Goal: Book appointment/travel/reservation

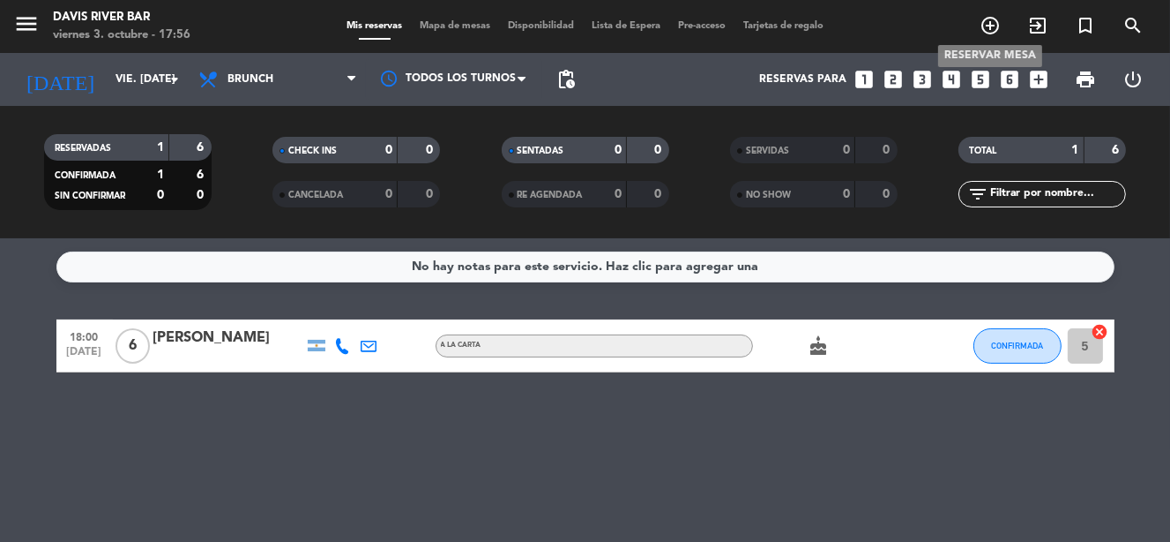
click at [987, 25] on icon "add_circle_outline" at bounding box center [990, 25] width 21 height 21
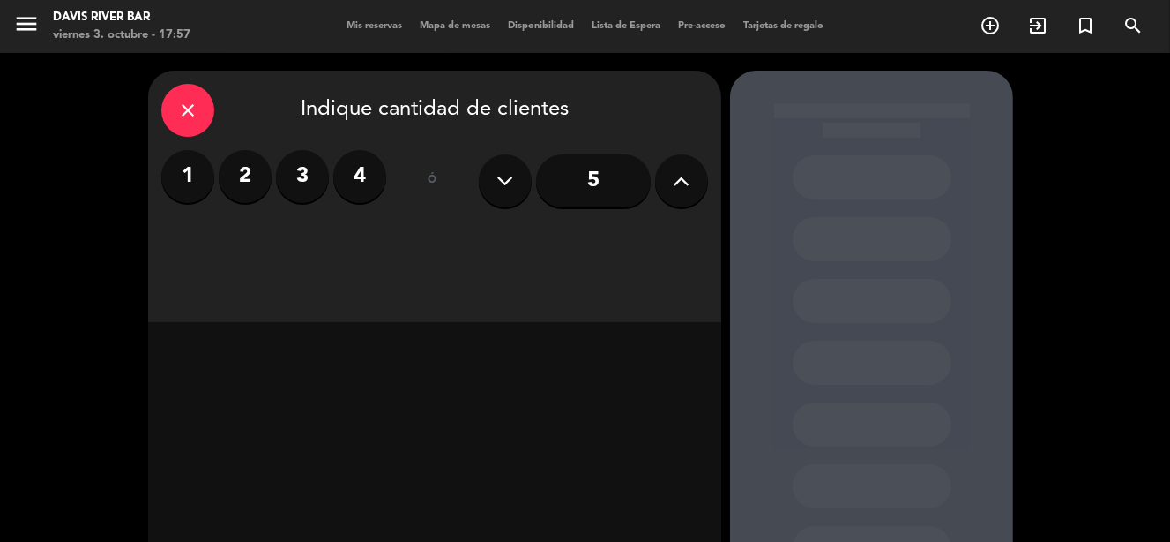
click at [357, 171] on label "4" at bounding box center [359, 176] width 53 height 53
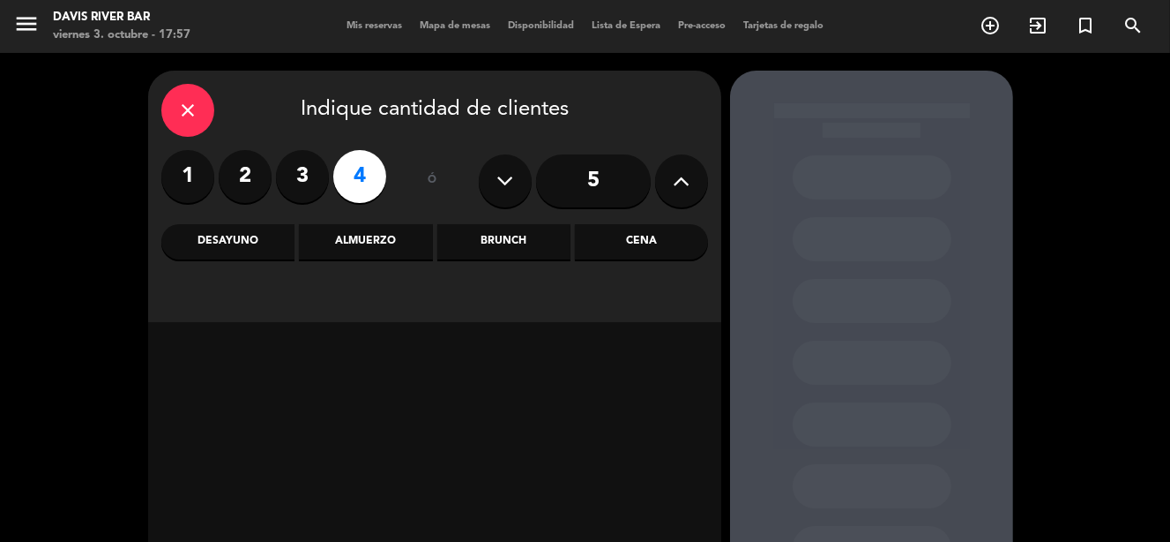
click at [371, 241] on div "Almuerzo" at bounding box center [365, 241] width 133 height 35
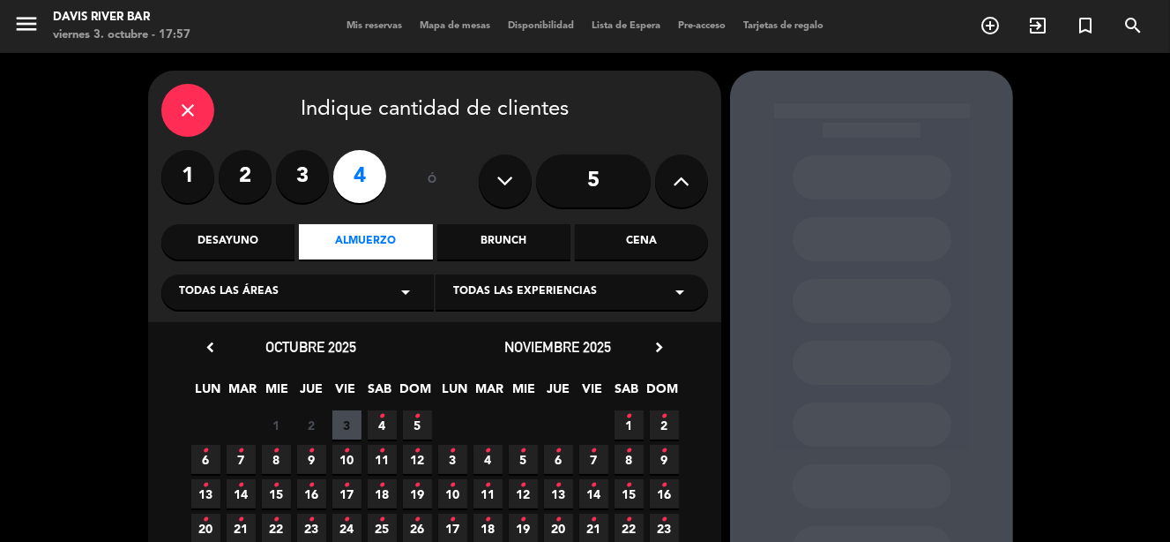
click at [377, 426] on span "4 •" at bounding box center [382, 424] width 29 height 29
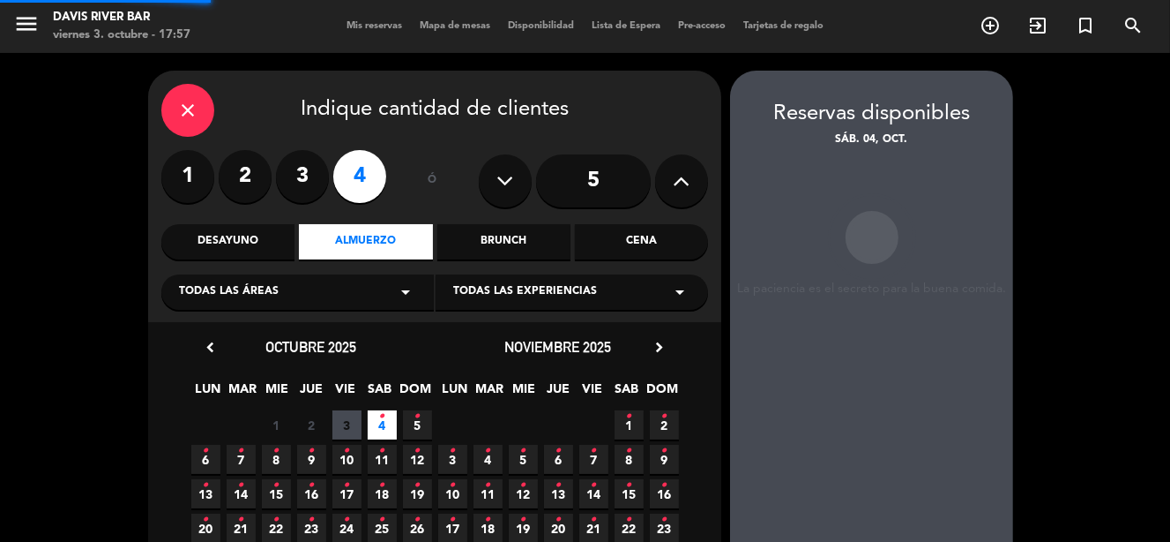
scroll to position [70, 0]
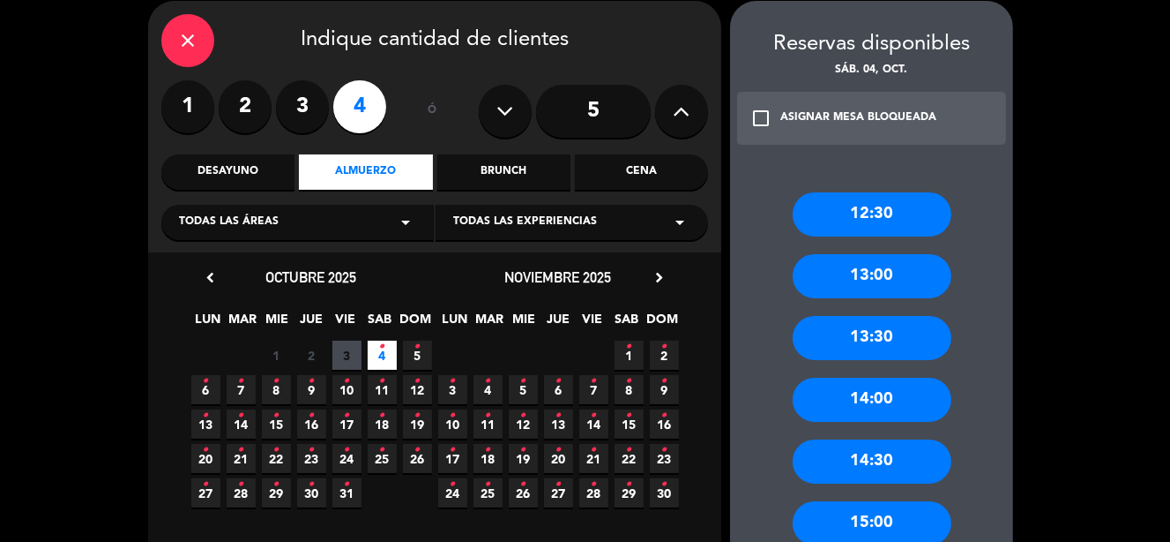
click at [851, 338] on div "13:30" at bounding box center [872, 338] width 159 height 44
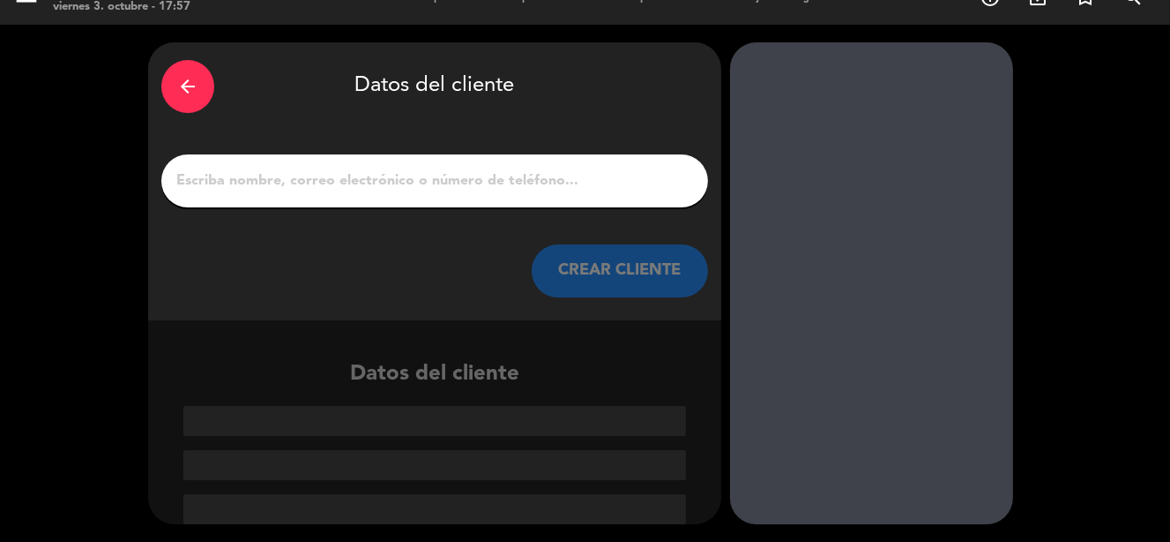
scroll to position [28, 0]
click at [395, 176] on input "1" at bounding box center [435, 180] width 520 height 25
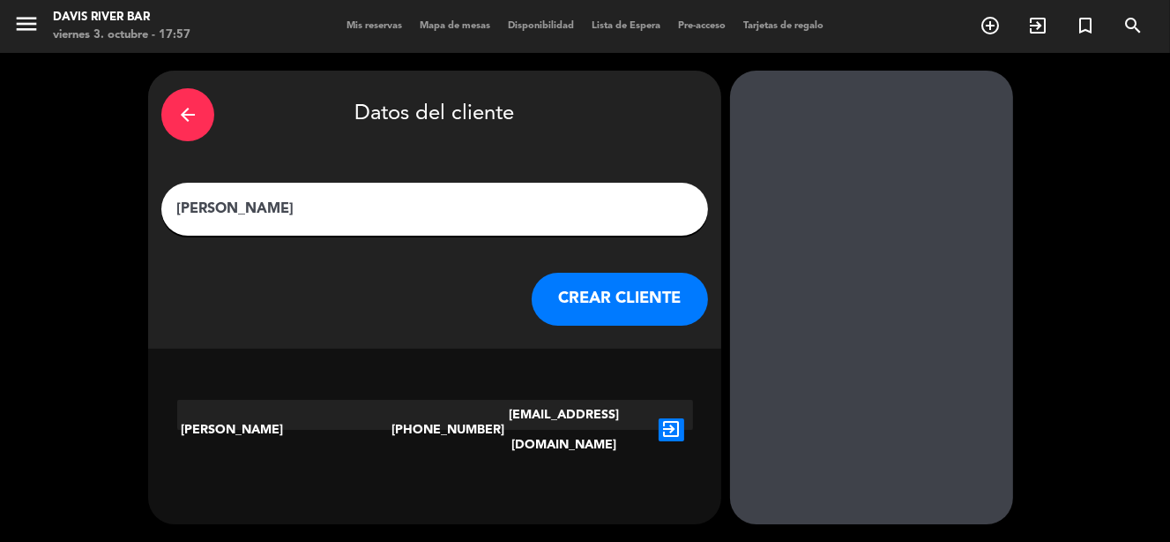
type input "[PERSON_NAME]"
click at [641, 303] on button "CREAR CLIENTE" at bounding box center [620, 299] width 176 height 53
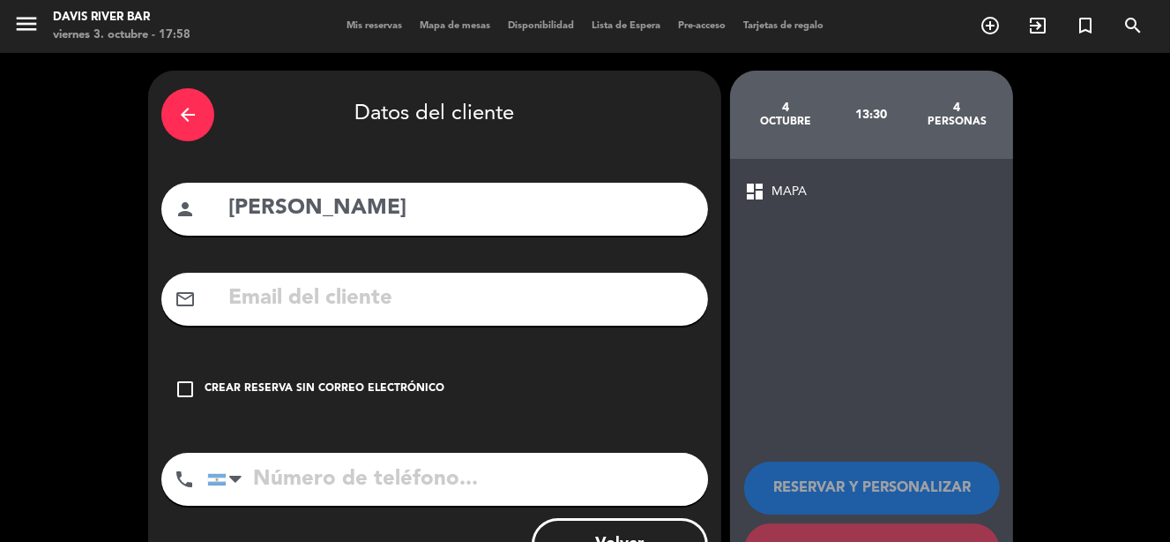
click at [178, 389] on icon "check_box_outline_blank" at bounding box center [185, 388] width 21 height 21
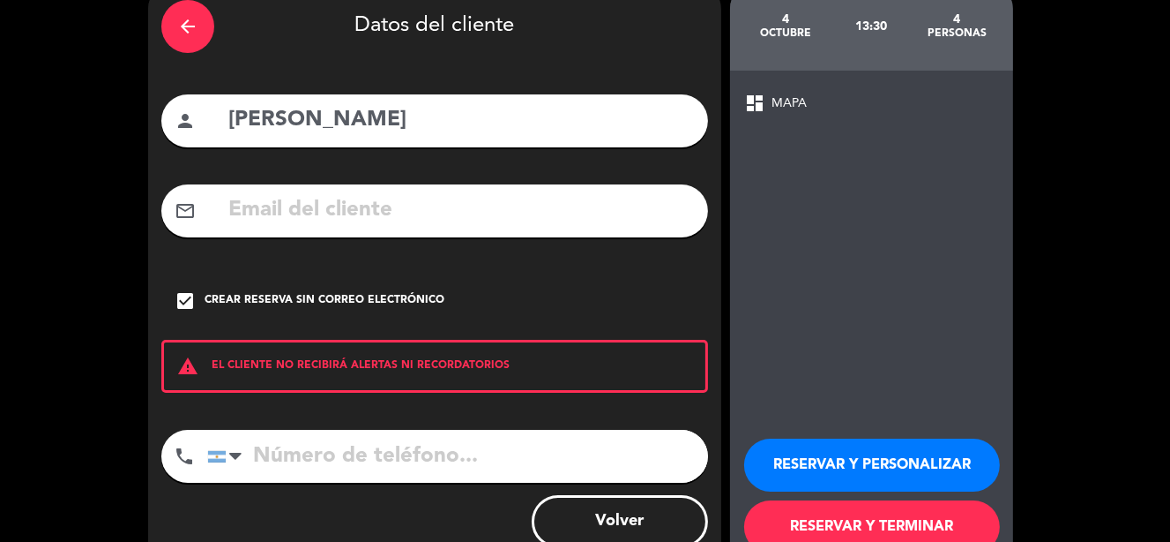
scroll to position [138, 0]
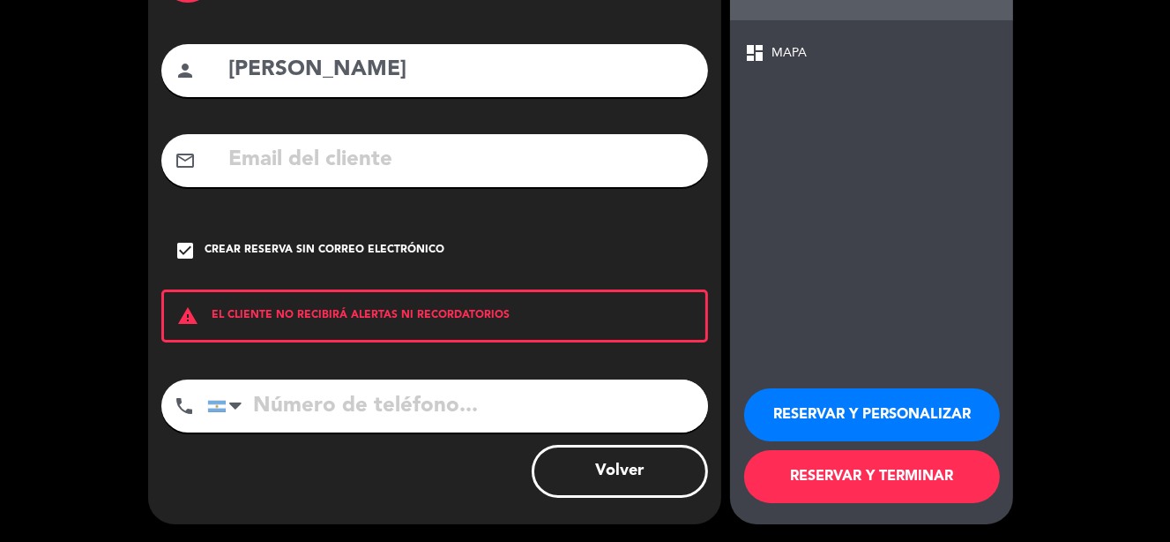
click at [407, 402] on input "tel" at bounding box center [457, 405] width 501 height 53
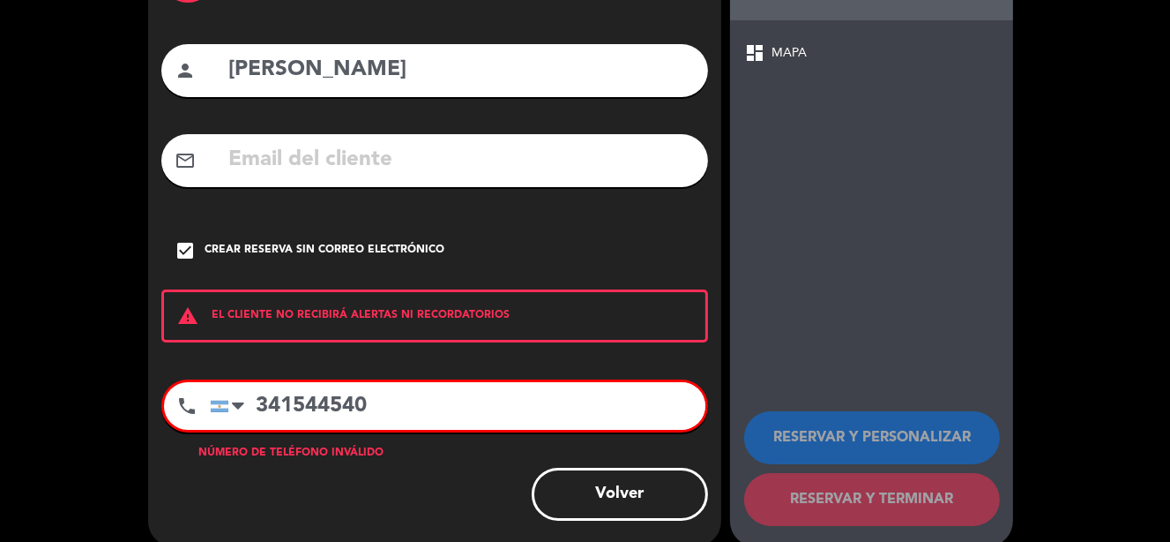
click at [318, 407] on input "341544540" at bounding box center [458, 406] width 496 height 48
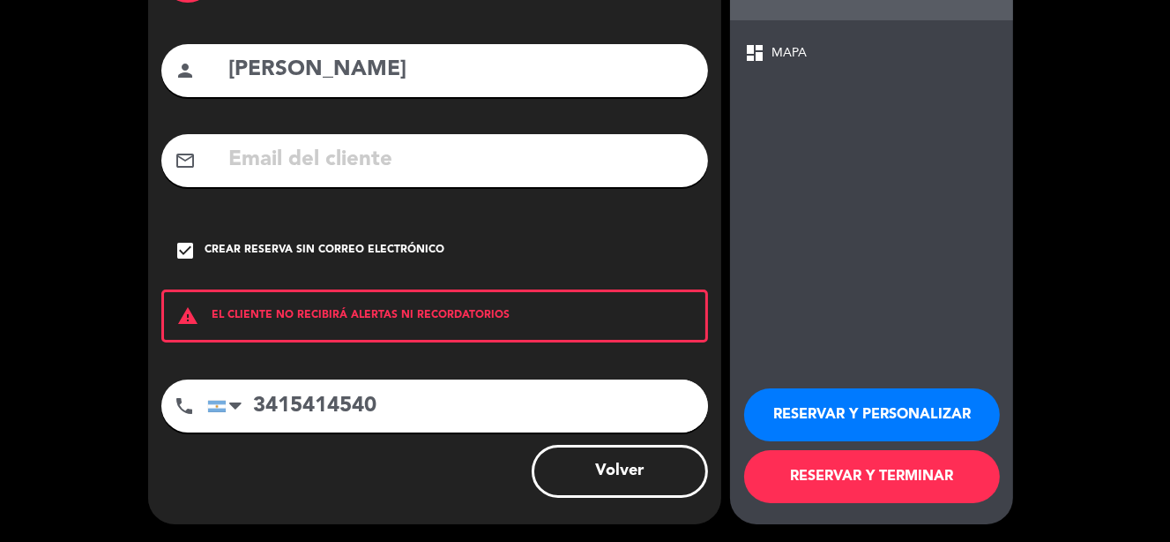
type input "3415414540"
click at [184, 246] on icon "check_box" at bounding box center [185, 250] width 21 height 21
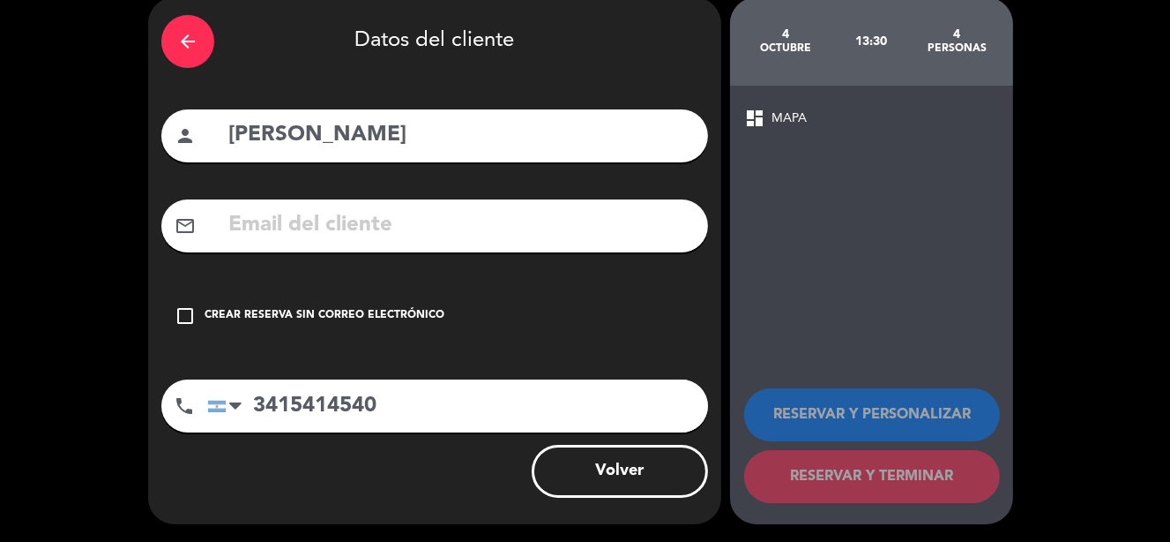
click at [182, 313] on icon "check_box_outline_blank" at bounding box center [185, 315] width 21 height 21
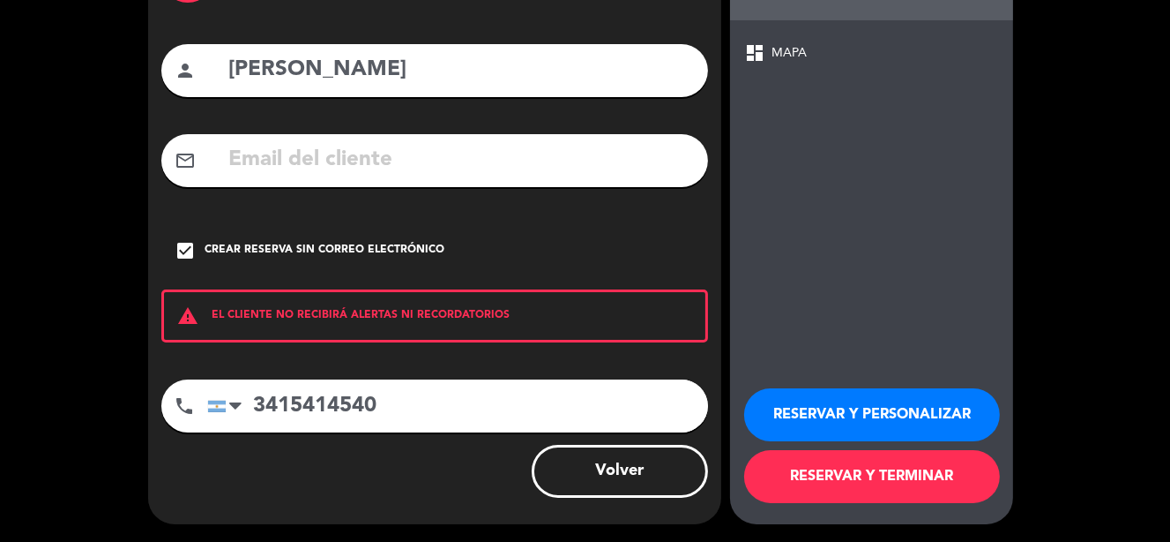
click at [793, 467] on button "RESERVAR Y TERMINAR" at bounding box center [872, 476] width 256 height 53
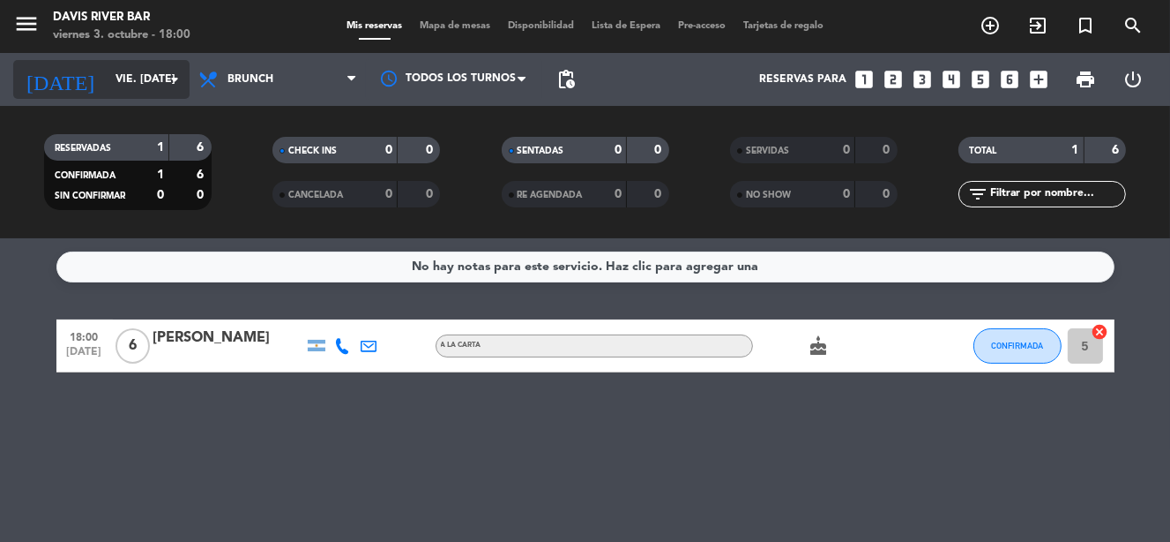
click at [165, 71] on icon "arrow_drop_down" at bounding box center [174, 79] width 21 height 21
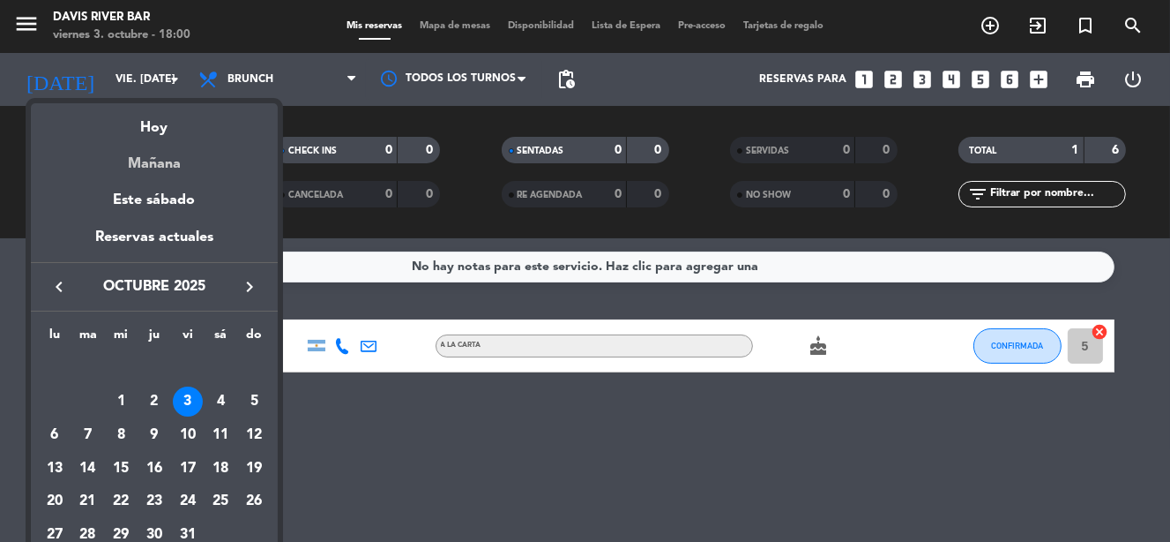
click at [160, 165] on div "Mañana" at bounding box center [154, 157] width 247 height 36
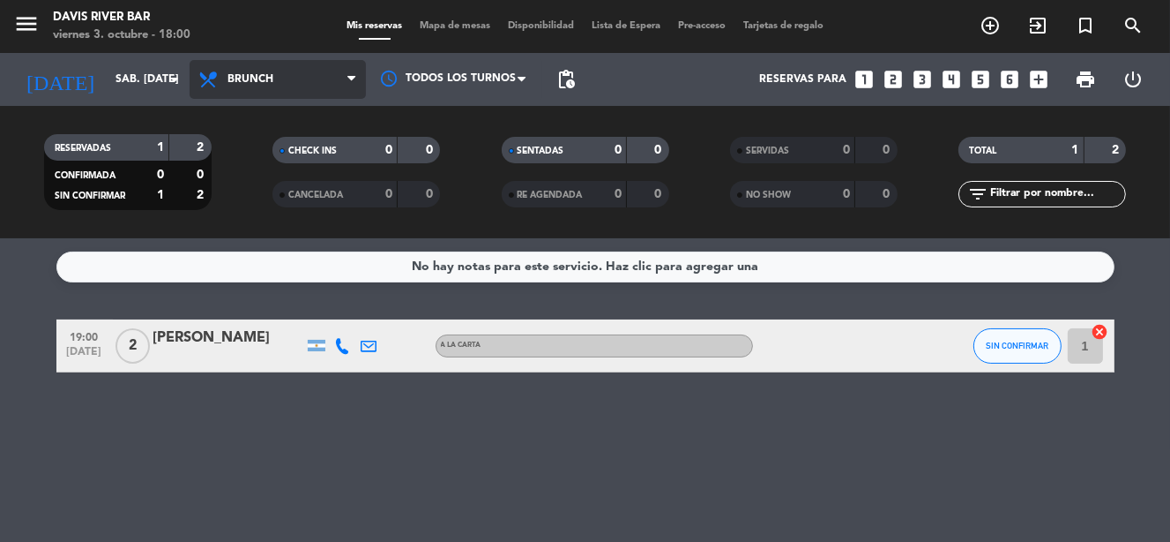
click at [349, 78] on icon at bounding box center [351, 79] width 8 height 14
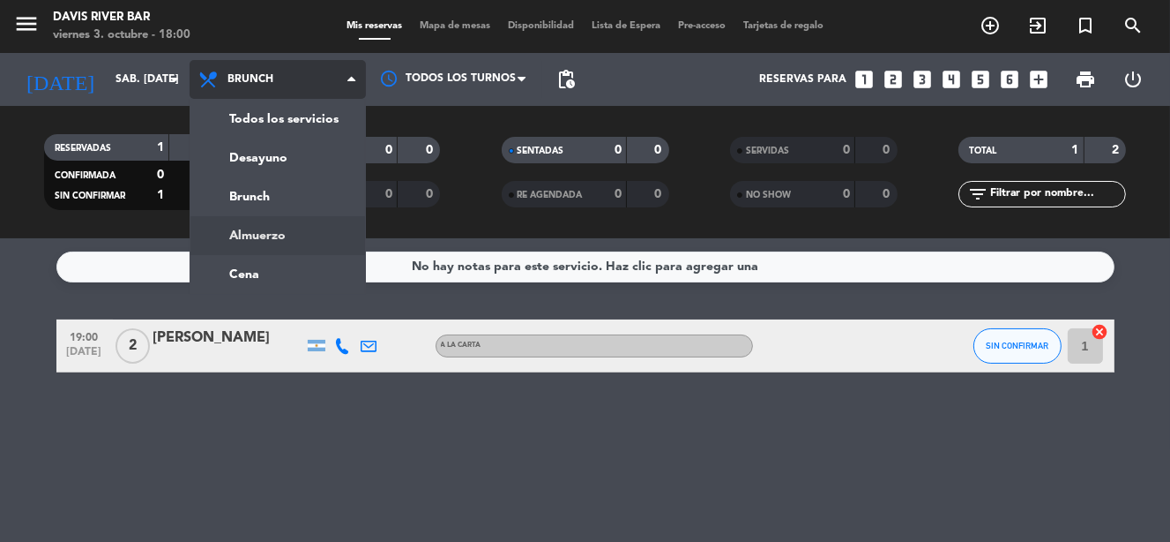
click at [281, 229] on div "menu [PERSON_NAME] River [PERSON_NAME] 3. octubre - 18:00 Mis reservas Mapa de …" at bounding box center [585, 119] width 1170 height 238
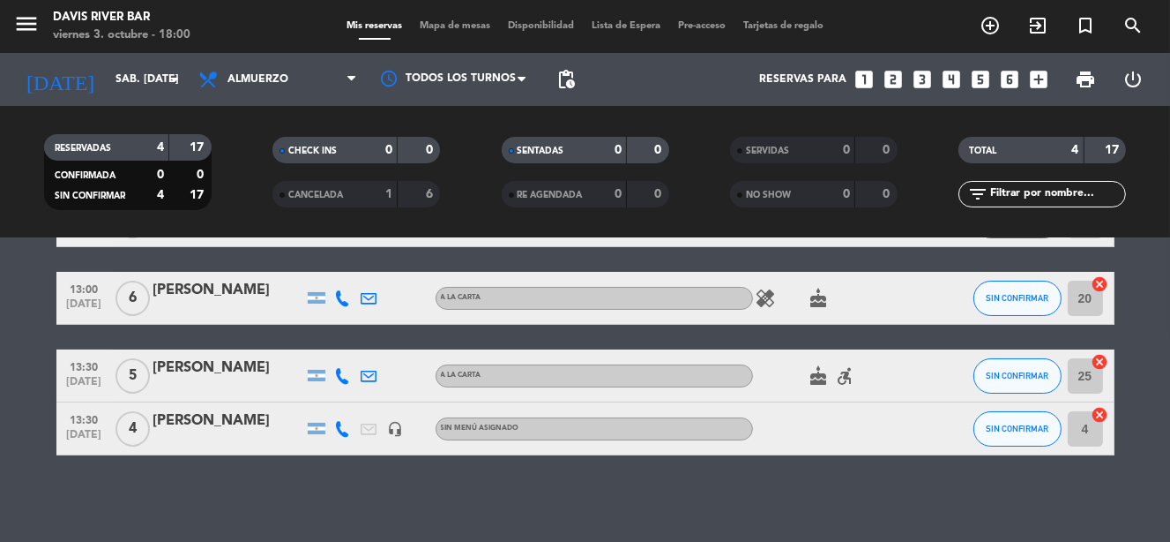
scroll to position [127, 0]
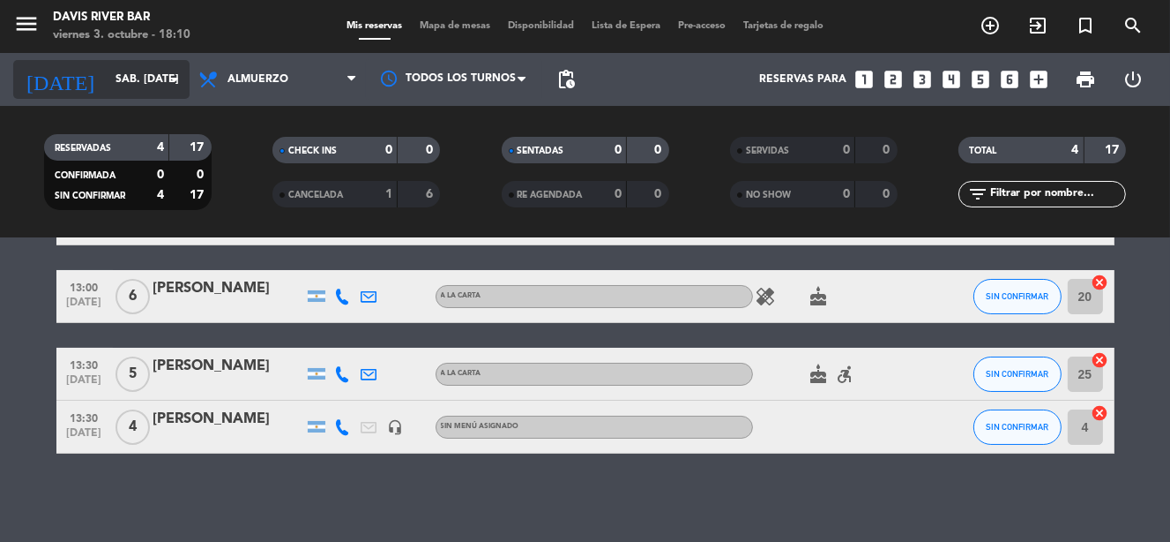
click at [144, 91] on input "sáb. [DATE]" at bounding box center [181, 79] width 148 height 30
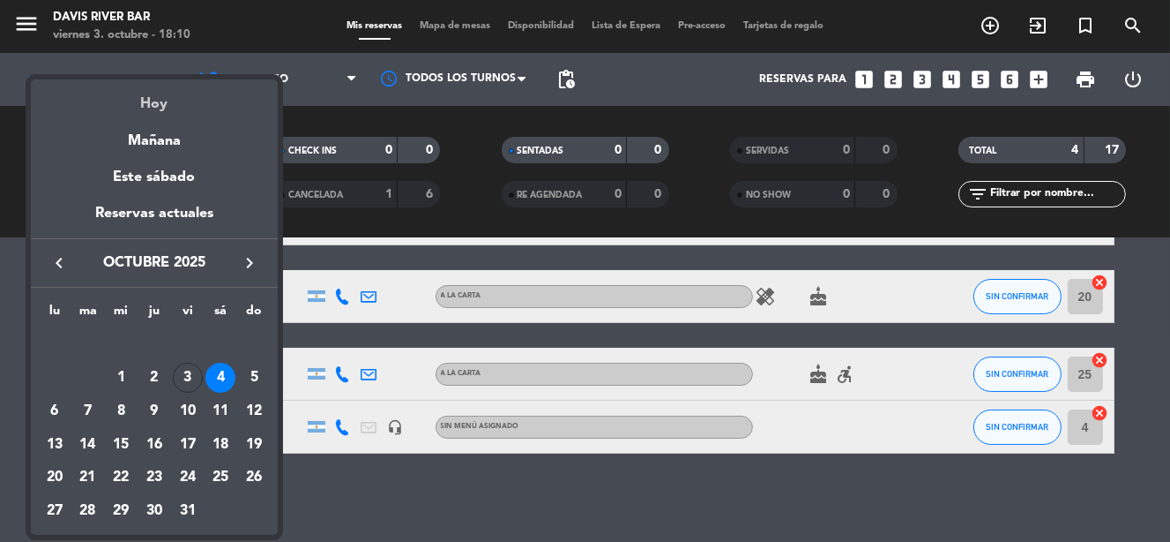
click at [159, 101] on div "Hoy" at bounding box center [154, 97] width 247 height 36
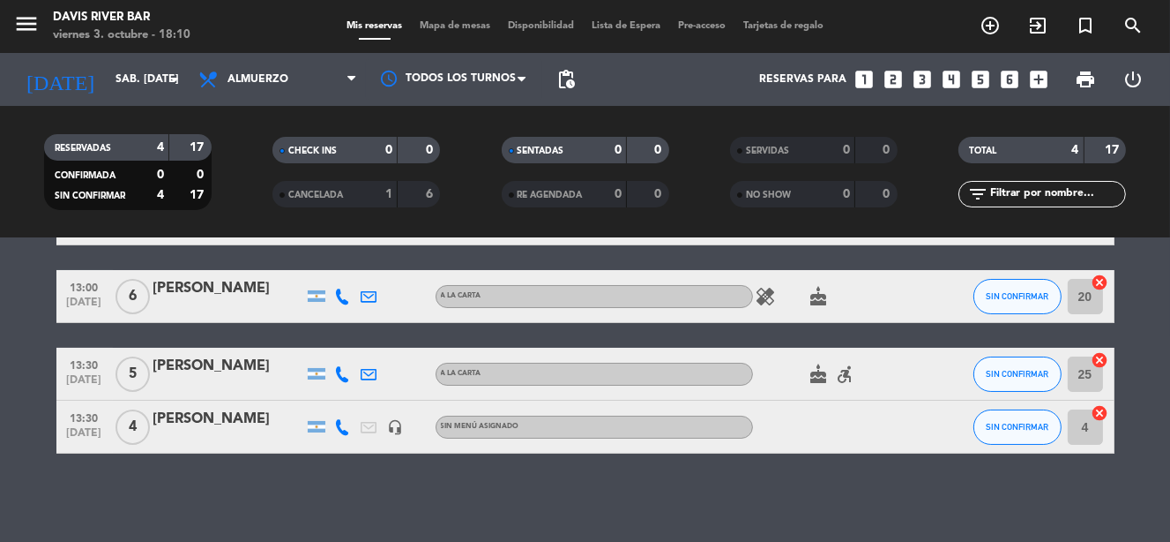
type input "vie. [DATE]"
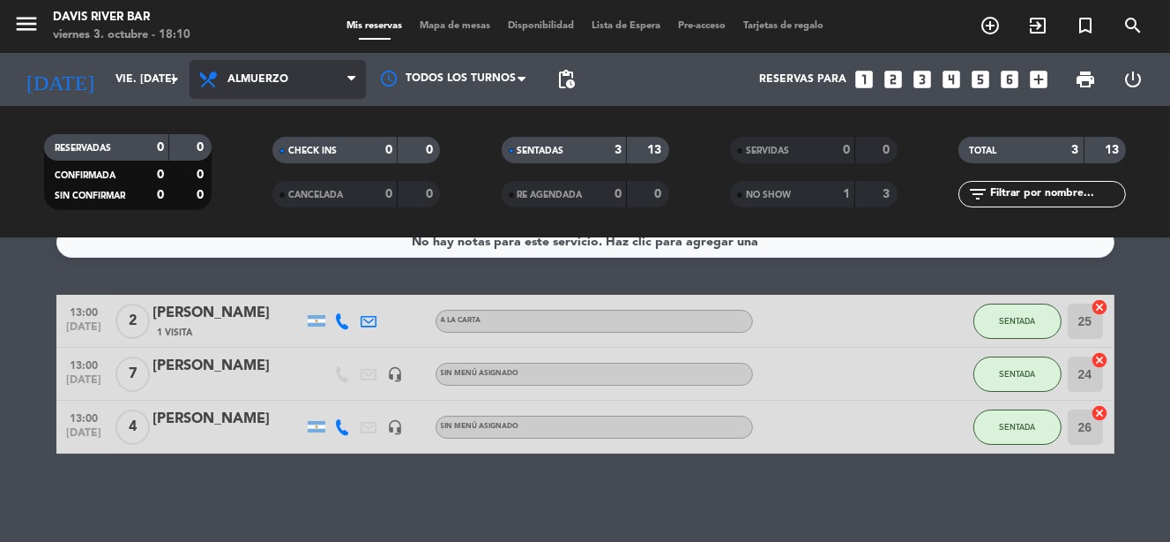
click at [340, 78] on span "Almuerzo" at bounding box center [278, 79] width 176 height 39
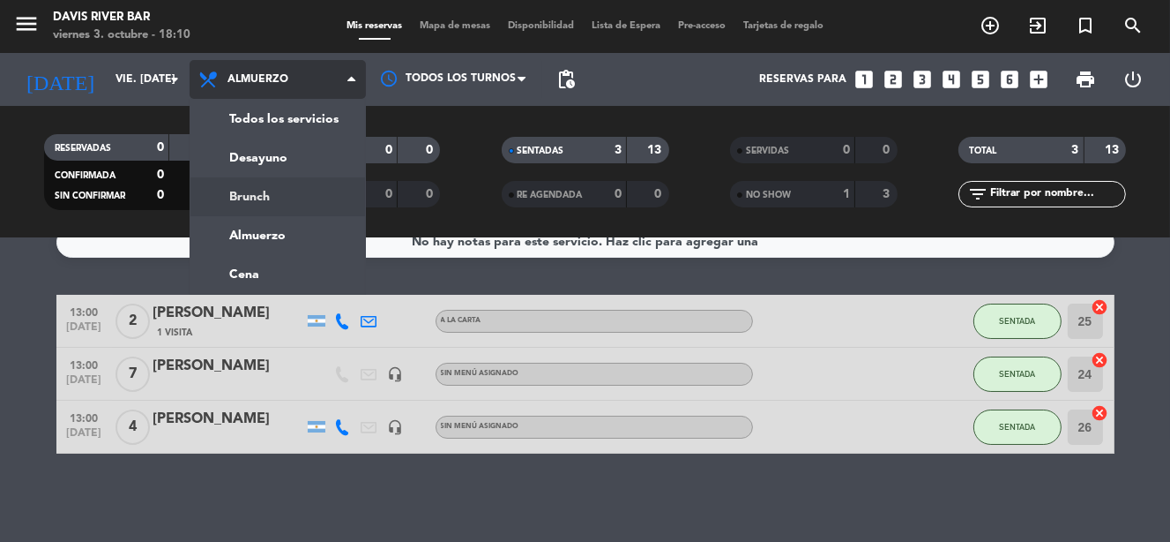
click at [288, 192] on div "menu [PERSON_NAME] River [PERSON_NAME] 3. octubre - 18:10 Mis reservas Mapa de …" at bounding box center [585, 119] width 1170 height 238
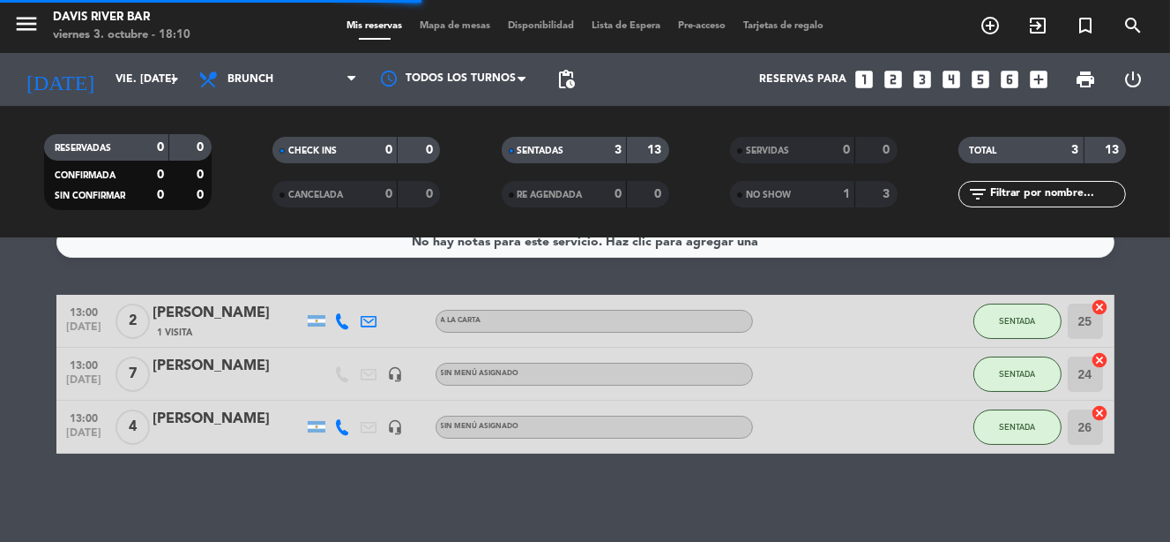
scroll to position [0, 0]
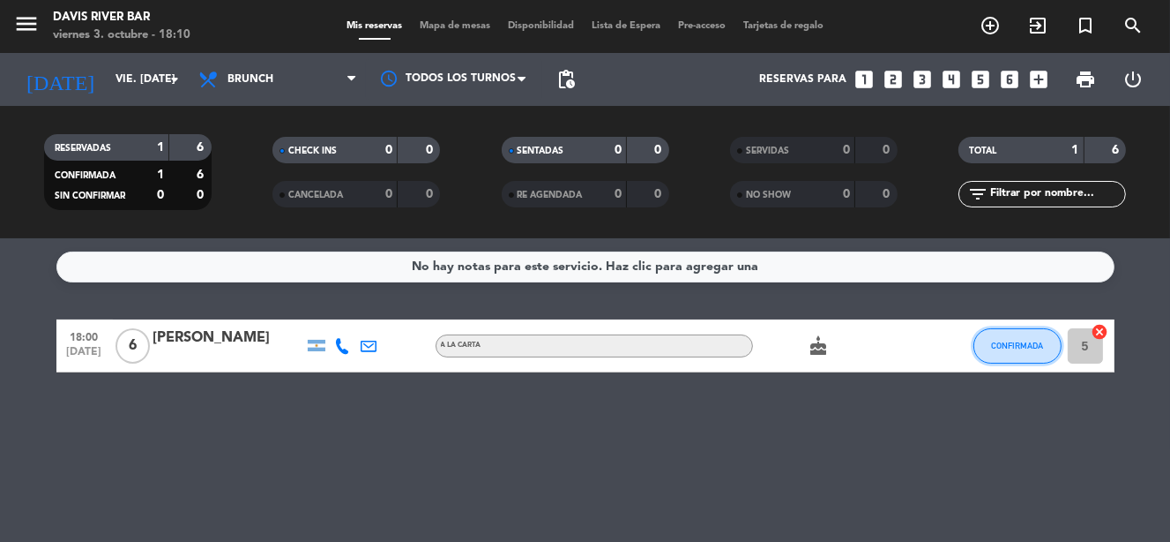
click at [1031, 347] on span "CONFIRMADA" at bounding box center [1017, 345] width 52 height 10
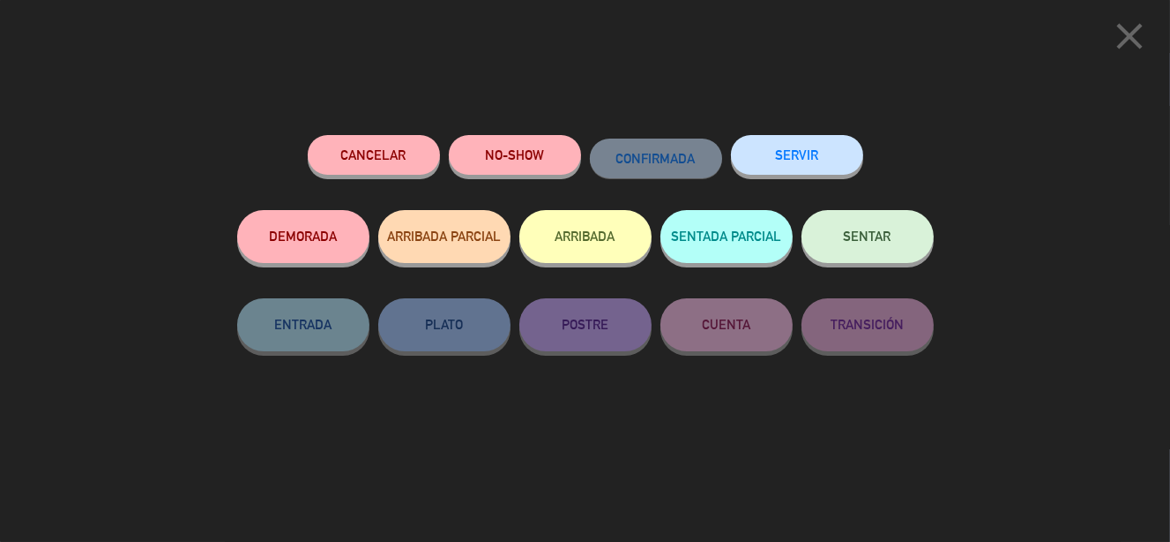
click at [879, 230] on span "SENTAR" at bounding box center [868, 235] width 48 height 15
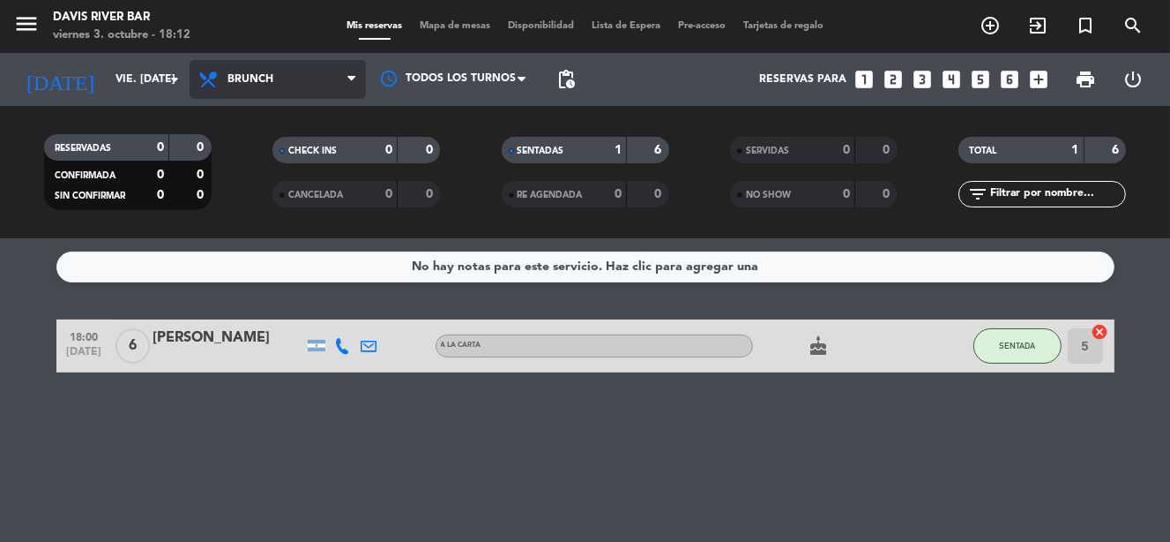
click at [306, 71] on span "Brunch" at bounding box center [278, 79] width 176 height 39
click at [289, 279] on ng-component "menu [PERSON_NAME] River [PERSON_NAME] 3. octubre - 18:12 Mis reservas Mapa de …" at bounding box center [585, 271] width 1170 height 542
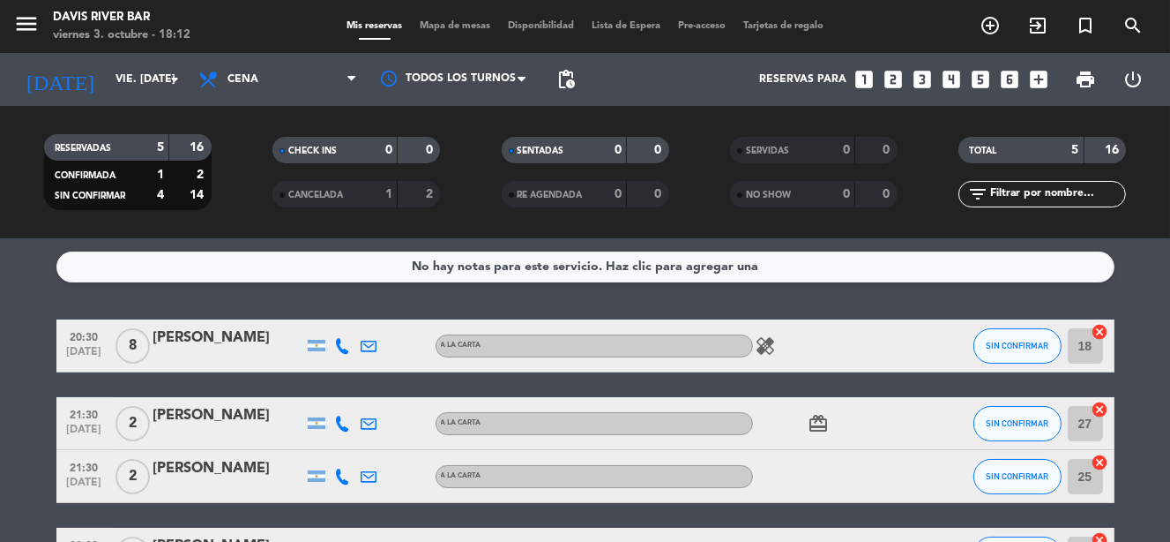
click at [1087, 344] on input "18" at bounding box center [1085, 345] width 35 height 35
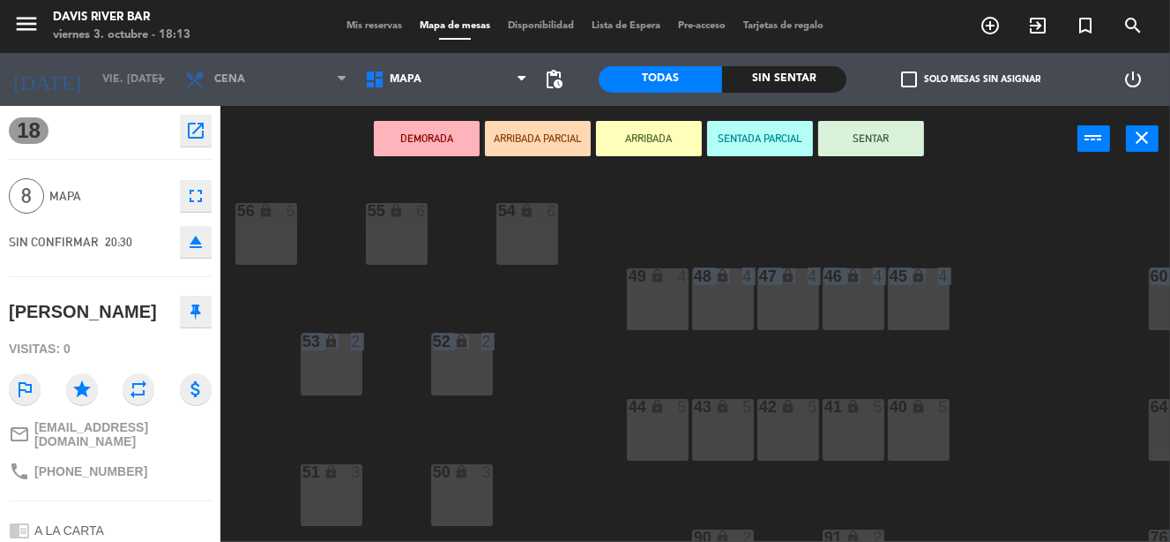
drag, startPoint x: 607, startPoint y: 414, endPoint x: 592, endPoint y: 299, distance: 115.6
click at [592, 302] on div "56 lock 6 55 lock 6 54 lock 6 49 lock 4 48 lock 4 47 lock 4 46 lock 4 45 lock 4…" at bounding box center [701, 356] width 938 height 370
click at [1148, 137] on icon "close" at bounding box center [1142, 137] width 21 height 21
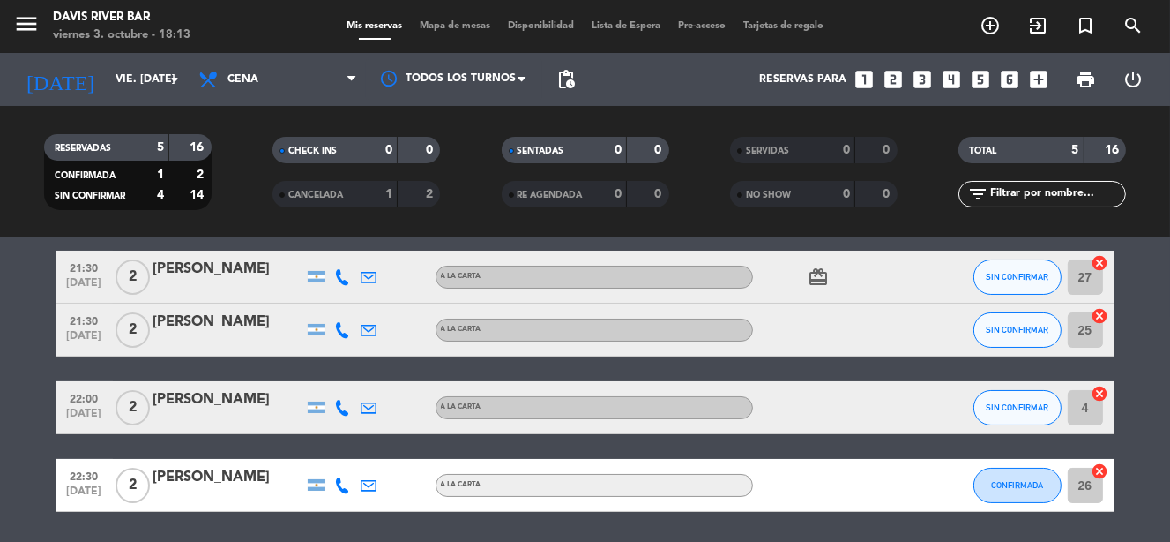
scroll to position [116, 0]
